Goal: Check status

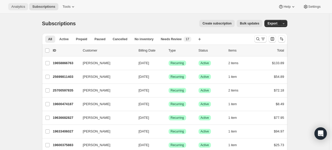
click at [18, 7] on span "Analytics" at bounding box center [18, 7] width 14 height 4
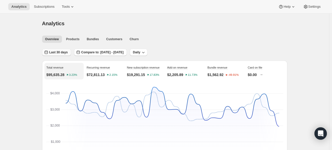
click at [63, 52] on span "Last 30 days" at bounding box center [58, 52] width 19 height 4
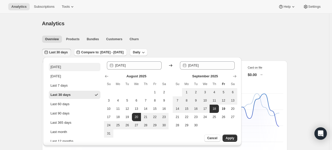
click at [62, 68] on button "[DATE]" at bounding box center [75, 67] width 52 height 8
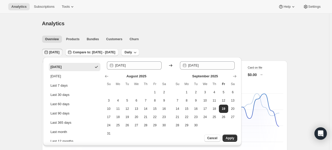
type input "[DATE]"
click at [230, 141] on button "Apply" at bounding box center [229, 138] width 15 height 7
